Goal: Transaction & Acquisition: Subscribe to service/newsletter

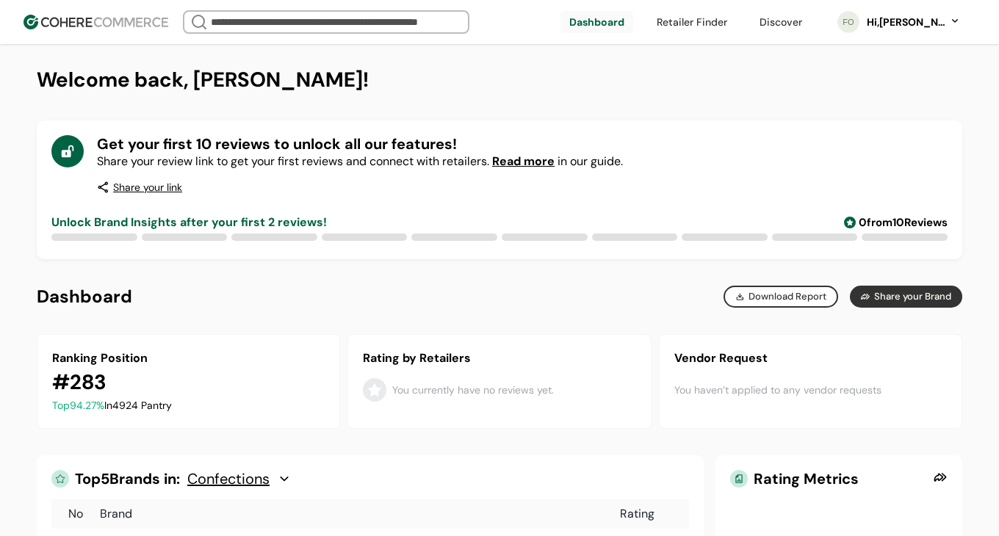
scroll to position [267, 0]
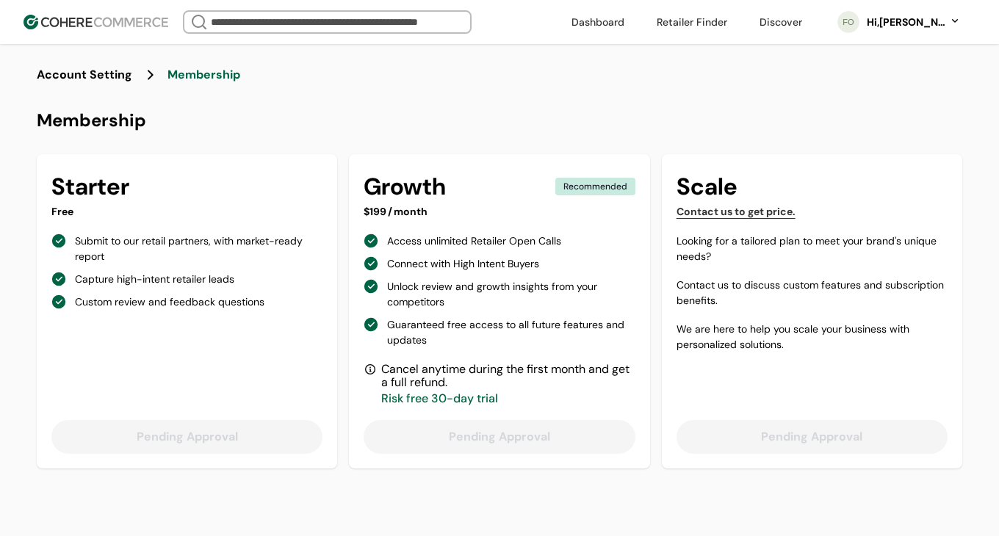
click at [391, 240] on p "Access unlimited Retailer Open Calls" at bounding box center [474, 241] width 174 height 15
click at [438, 245] on p "Access unlimited Retailer Open Calls" at bounding box center [474, 241] width 174 height 15
click at [441, 261] on p "Connect with High Intent Buyers" at bounding box center [463, 263] width 152 height 15
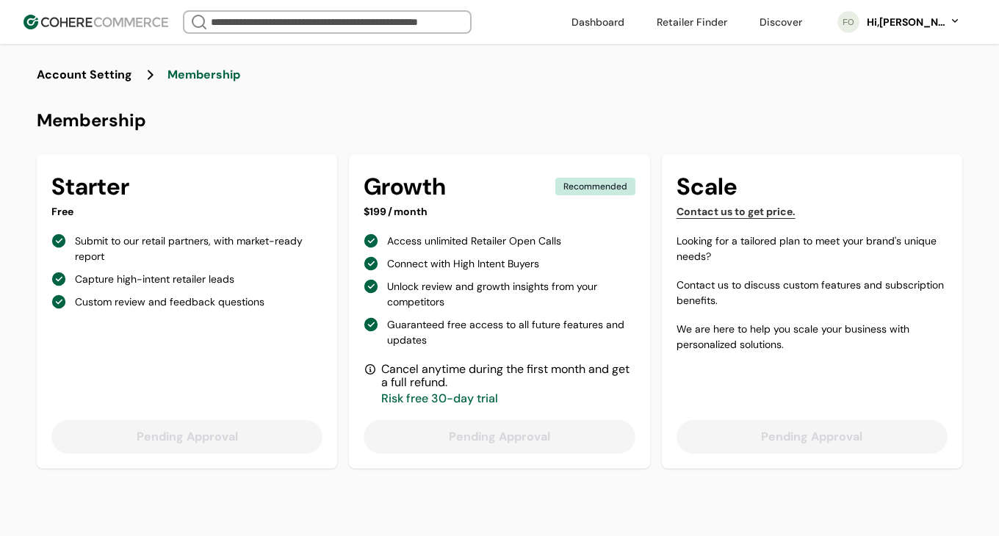
click at [441, 389] on p "Cancel anytime during the first month and get a full refund." at bounding box center [507, 376] width 253 height 26
click at [441, 405] on p "Risk free 30-day trial" at bounding box center [507, 398] width 253 height 13
click at [176, 75] on span "Membership" at bounding box center [203, 75] width 73 height 18
click at [385, 377] on p "Cancel anytime during the first month and get a full refund." at bounding box center [507, 376] width 253 height 26
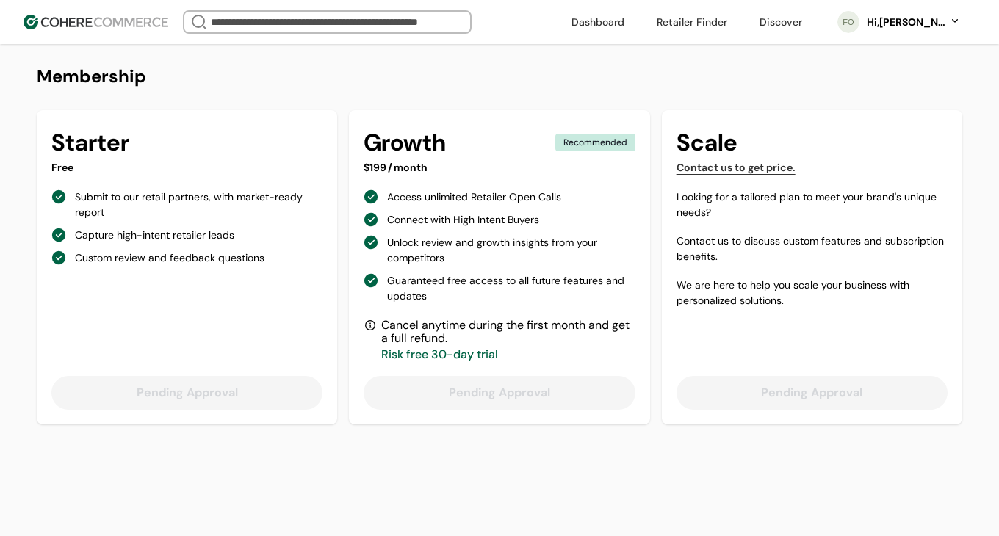
click at [378, 330] on div "Cancel anytime during the first month and get a full refund. Risk free 30-day t…" at bounding box center [499, 340] width 271 height 43
click at [394, 350] on p "Risk free 30-day trial" at bounding box center [507, 354] width 253 height 13
click at [455, 353] on p "Risk free 30-day trial" at bounding box center [507, 354] width 253 height 13
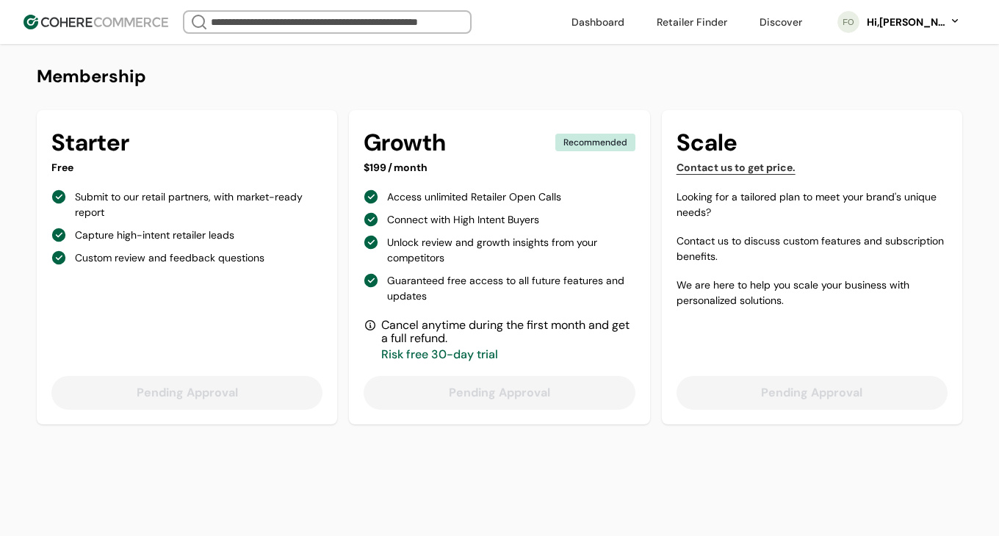
click at [517, 342] on p "Cancel anytime during the first month and get a full refund." at bounding box center [507, 332] width 253 height 26
